Goal: Transaction & Acquisition: Subscribe to service/newsletter

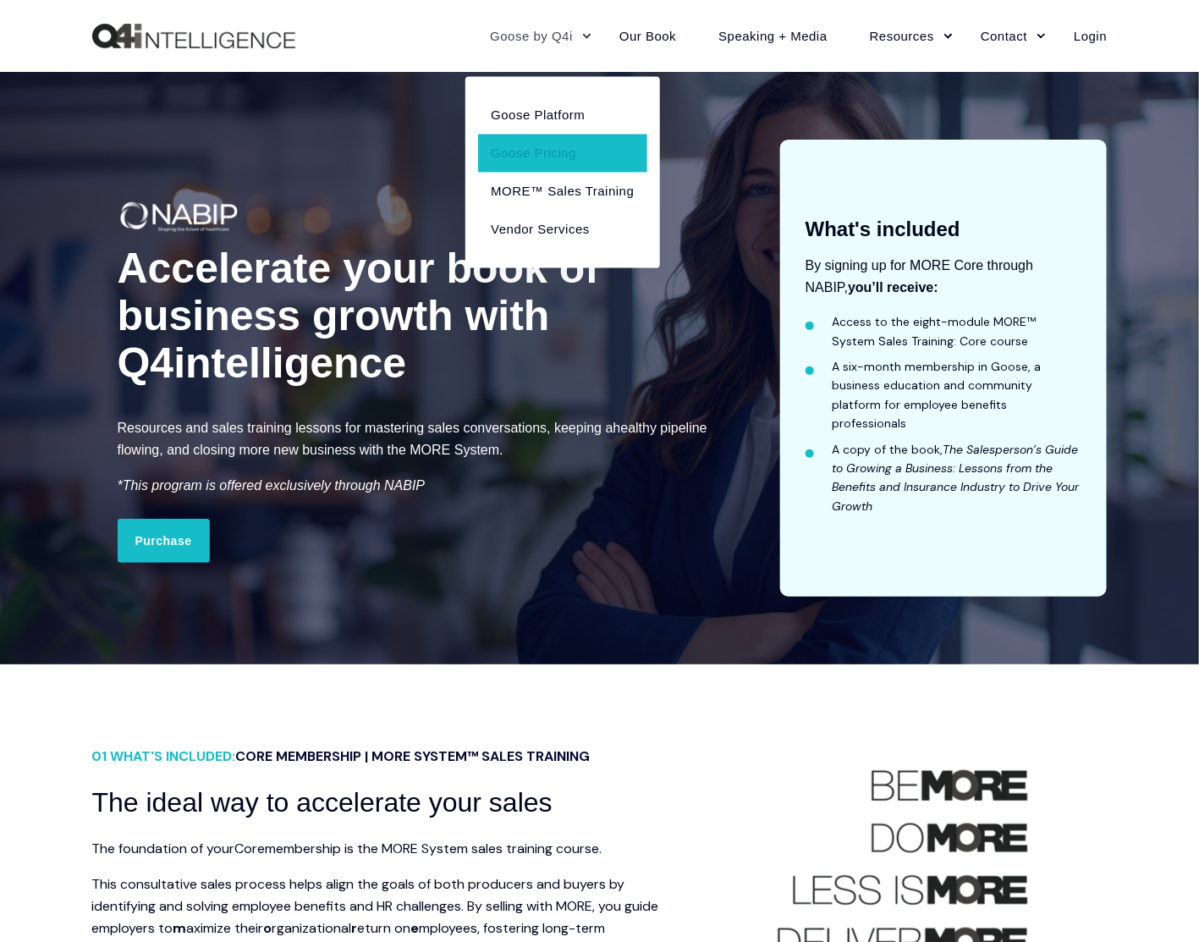
click at [558, 154] on link "Goose Pricing" at bounding box center [562, 153] width 168 height 38
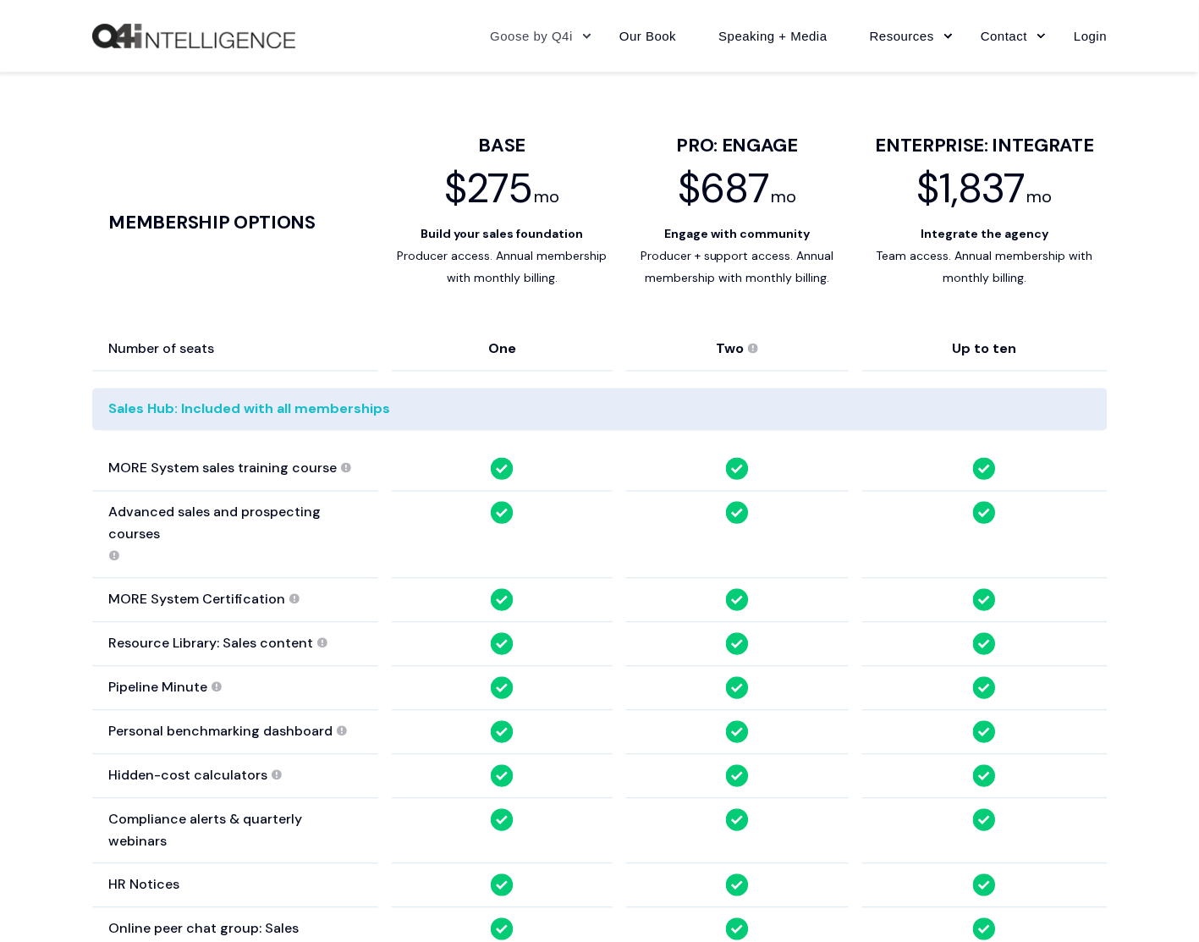
scroll to position [1100, 0]
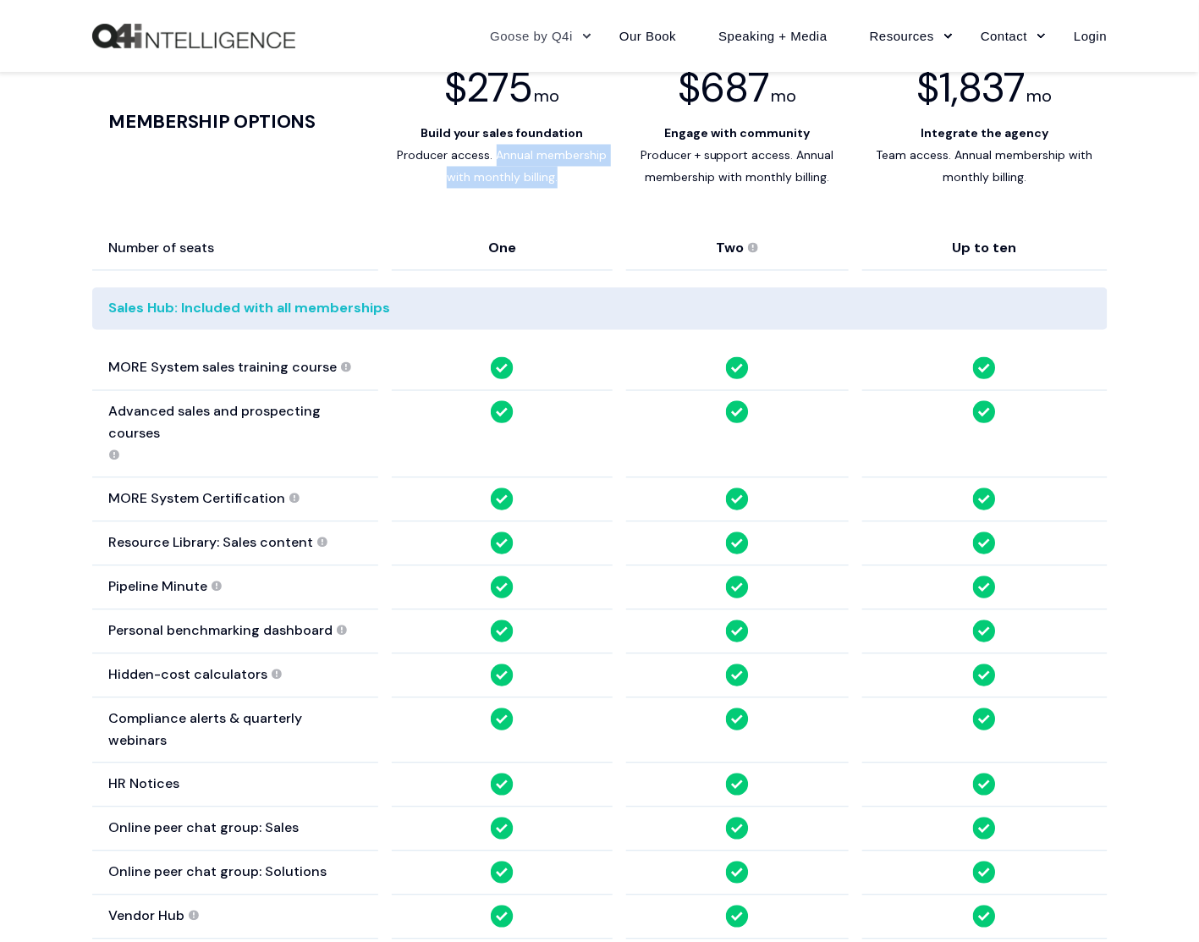
drag, startPoint x: 497, startPoint y: 145, endPoint x: 594, endPoint y: 182, distance: 104.2
click at [594, 182] on div "Producer access. Annual membership with monthly billing." at bounding box center [502, 167] width 220 height 44
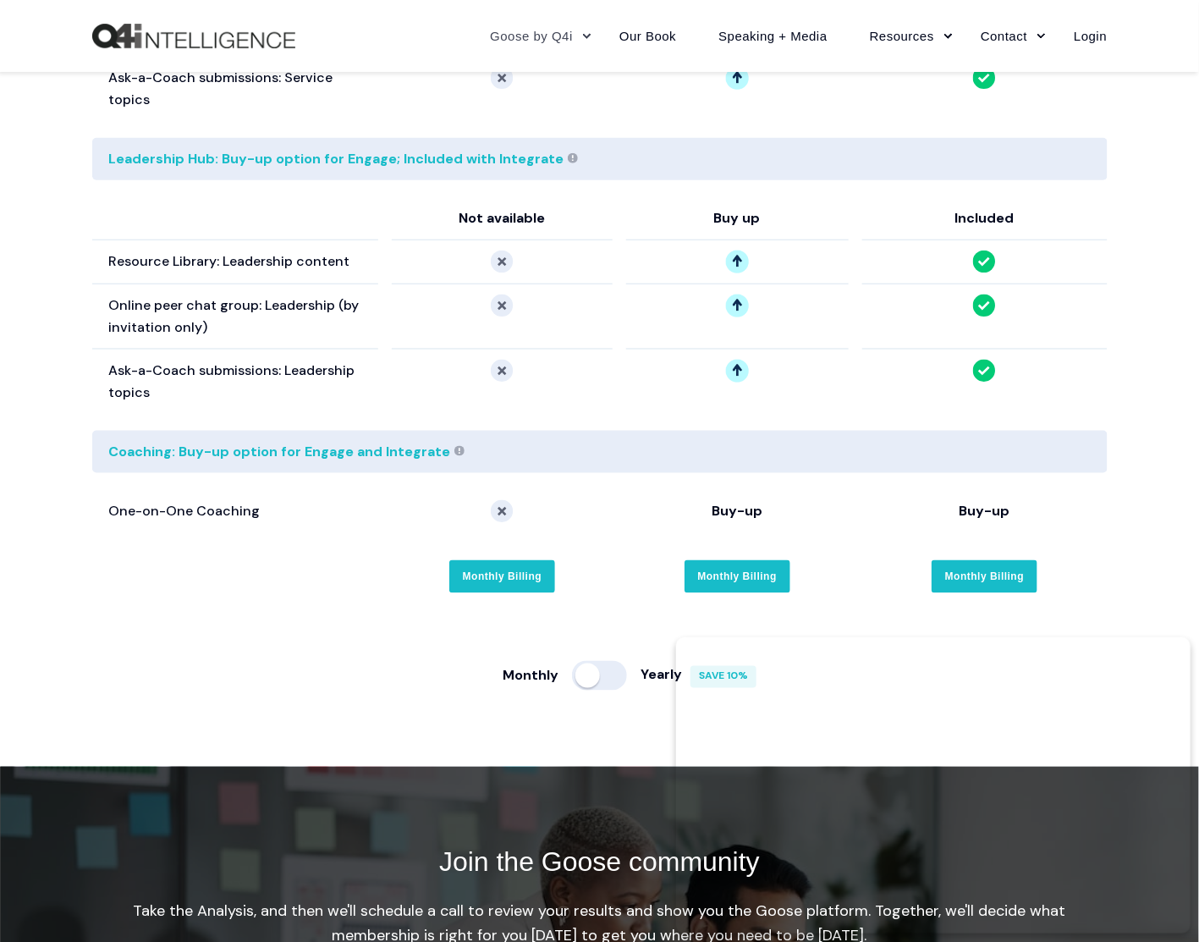
scroll to position [3384, 0]
